Goal: Information Seeking & Learning: Find specific fact

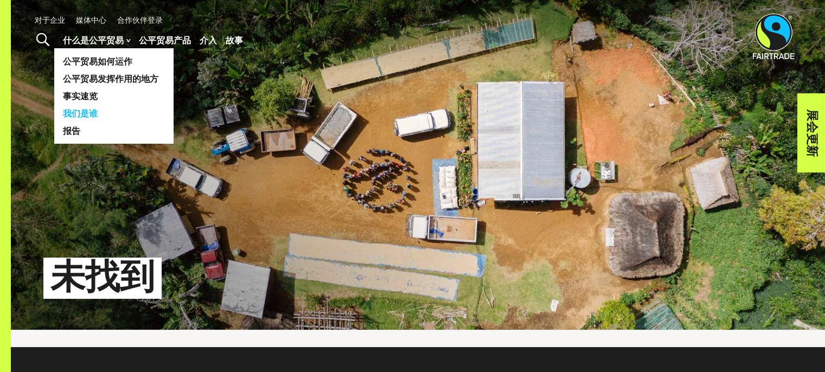
click at [91, 116] on font "我们是谁" at bounding box center [80, 113] width 35 height 10
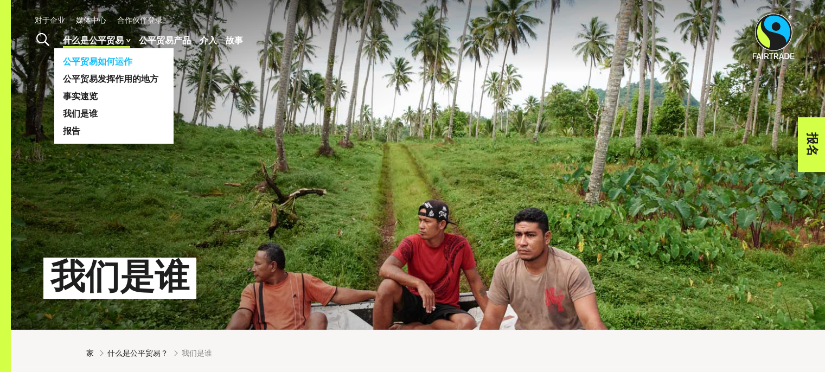
click at [117, 60] on font "公平贸易如何运作" at bounding box center [97, 61] width 69 height 10
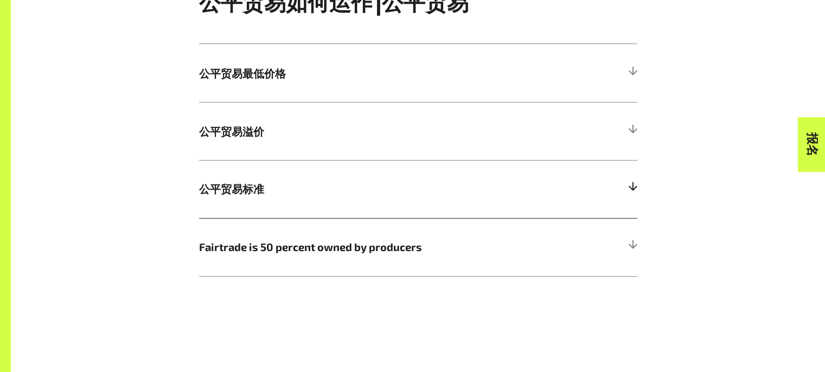
scroll to position [597, 0]
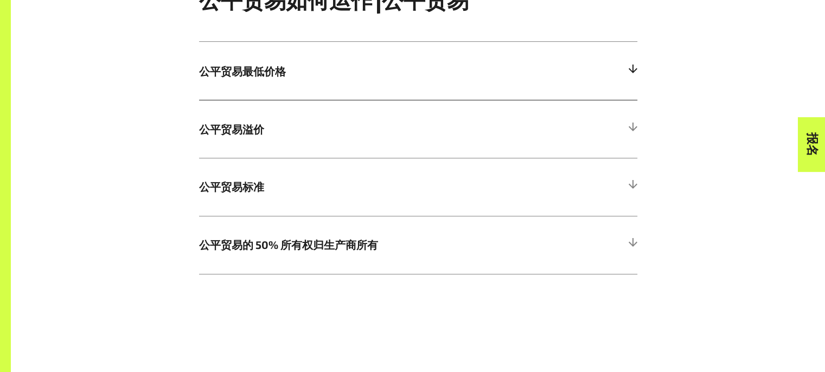
click at [299, 85] on h5 "公平贸易最低价格" at bounding box center [418, 71] width 438 height 58
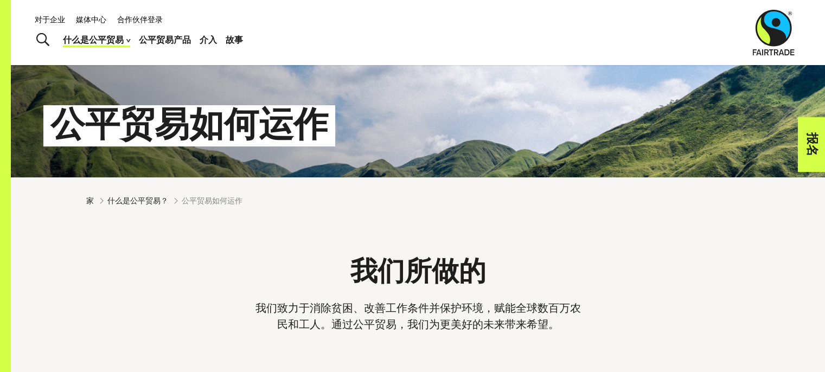
scroll to position [108, 0]
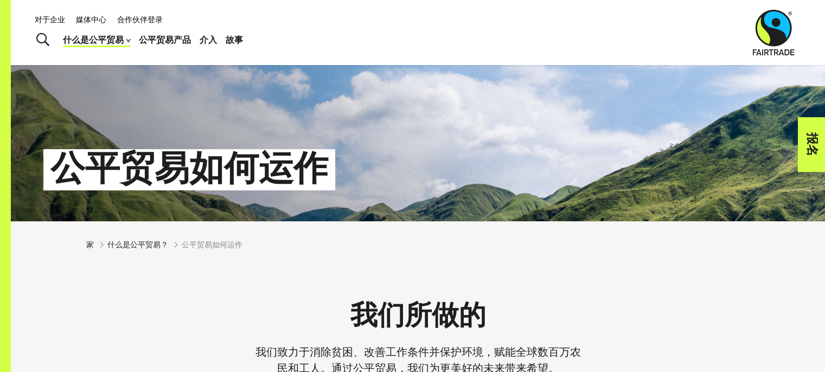
click at [58, 20] on font "对于企业" at bounding box center [50, 19] width 30 height 9
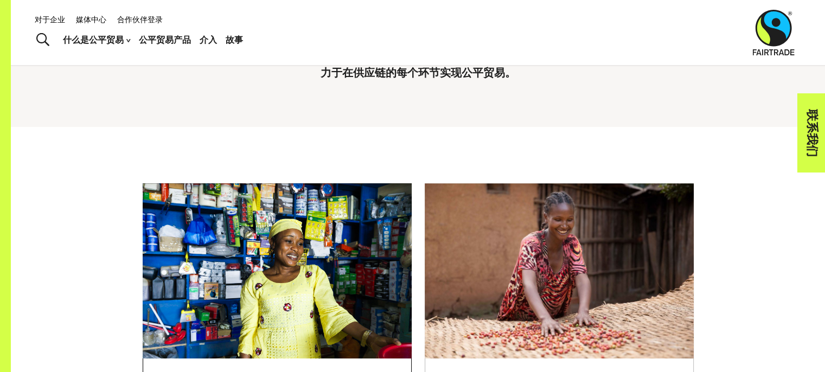
scroll to position [108, 0]
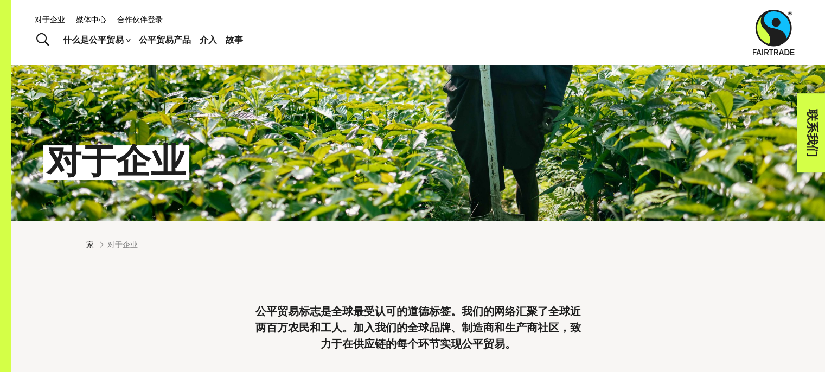
click at [783, 35] on img at bounding box center [774, 33] width 42 height 46
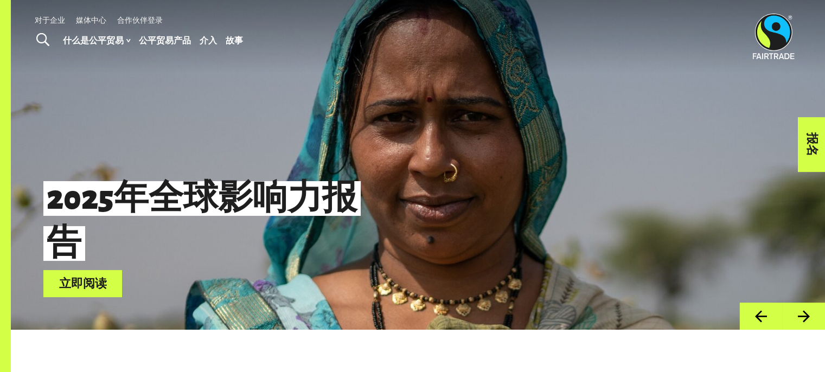
click at [776, 37] on img at bounding box center [774, 37] width 42 height 46
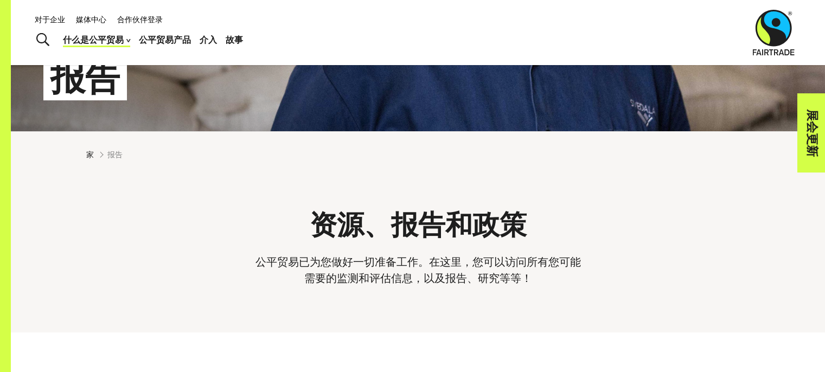
scroll to position [108, 0]
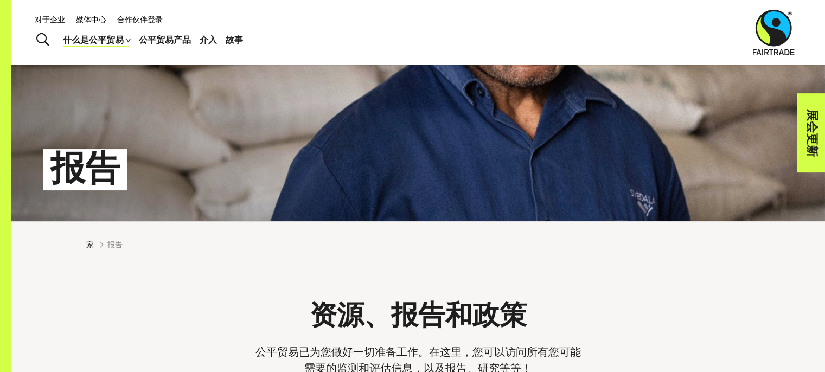
click at [44, 38] on span "切换搜索" at bounding box center [42, 40] width 13 height 14
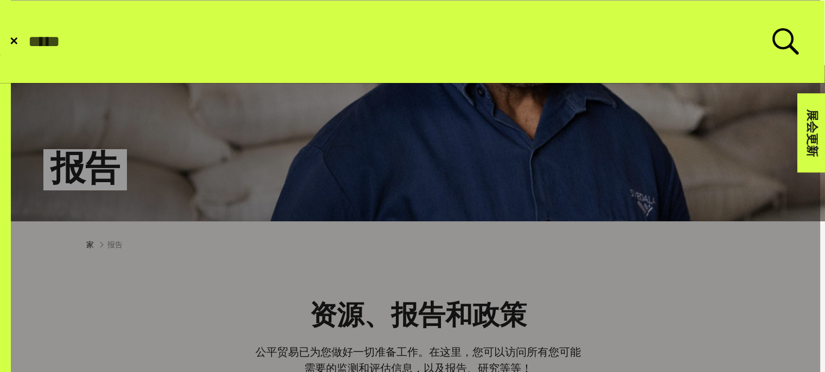
paste input "**********"
type input "**********"
click at [27, 42] on button "提交搜索" at bounding box center [27, 42] width 1 height 1
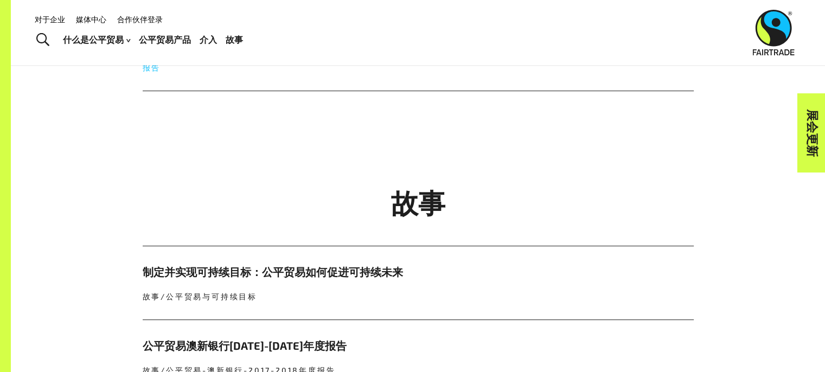
scroll to position [380, 0]
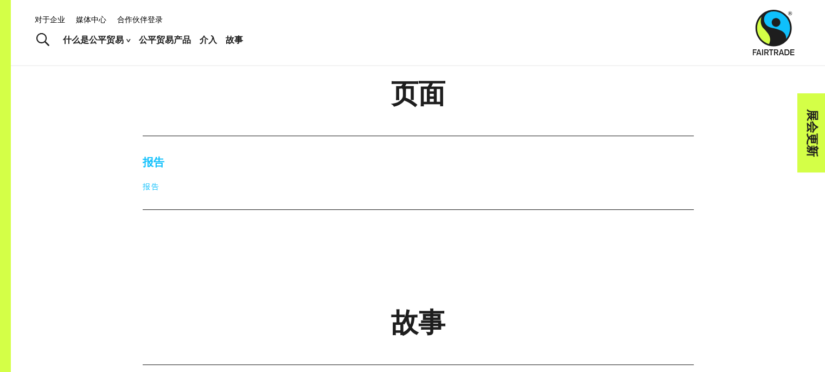
click at [164, 170] on h5 "报告" at bounding box center [418, 162] width 551 height 16
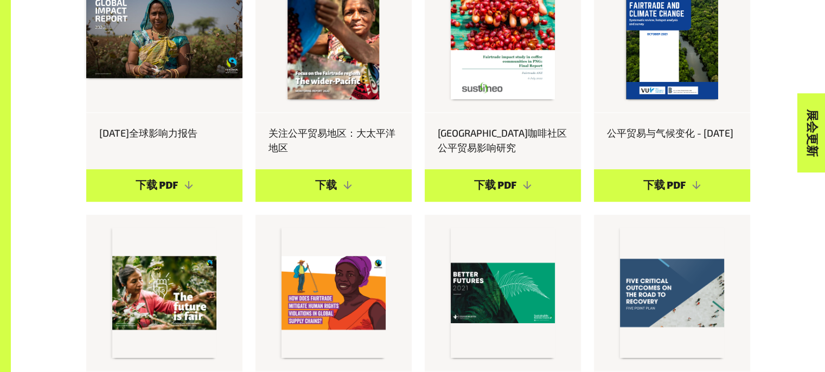
scroll to position [705, 0]
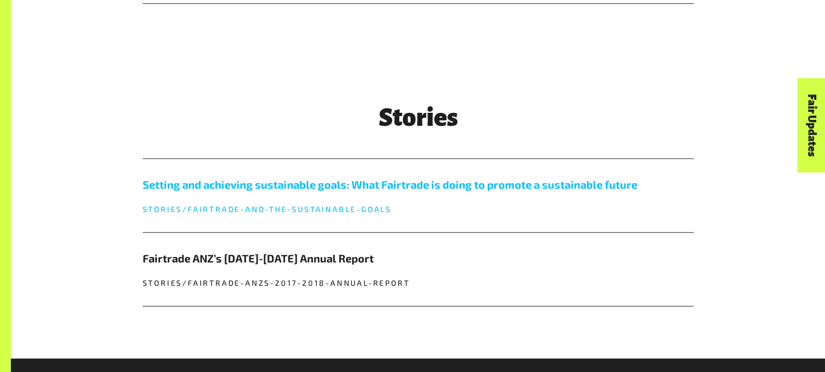
scroll to position [651, 0]
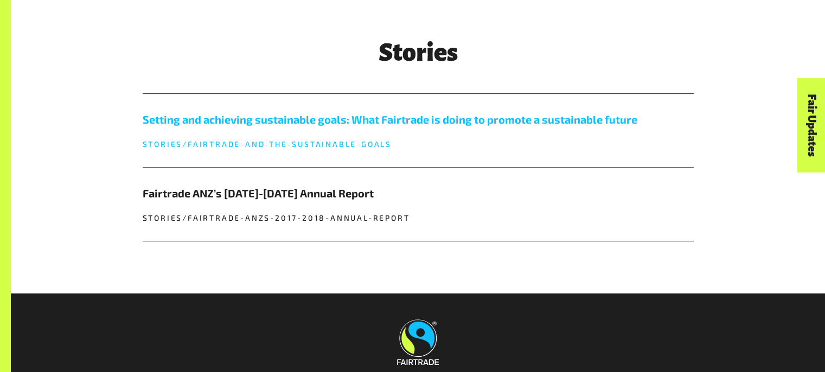
click at [309, 122] on h5 "Setting and achieving sustainable goals: What Fairtrade is doing to promote a s…" at bounding box center [418, 119] width 551 height 16
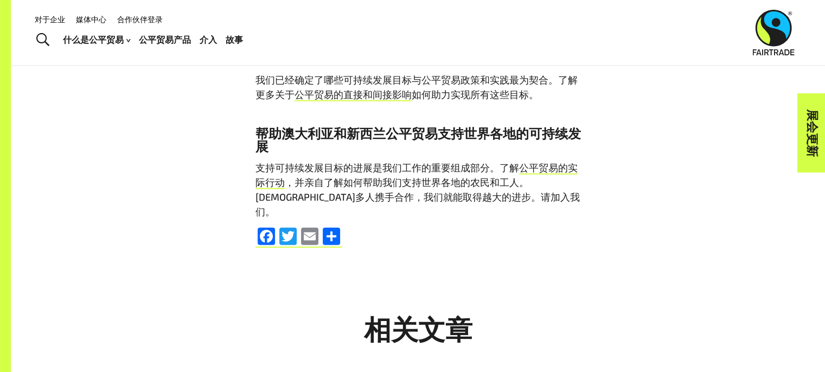
scroll to position [2712, 0]
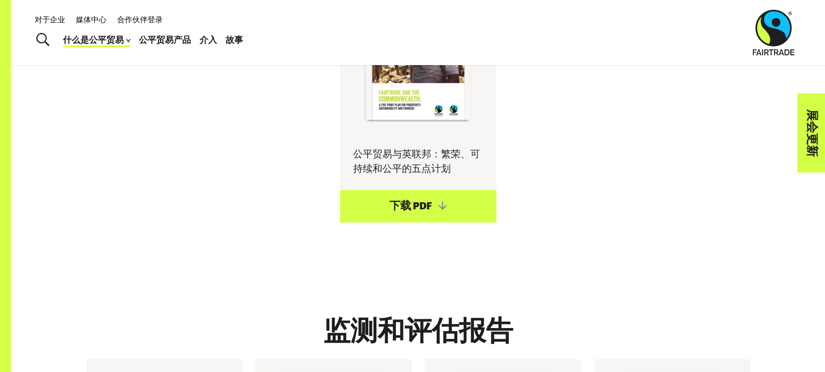
scroll to position [1356, 0]
